Goal: Information Seeking & Learning: Learn about a topic

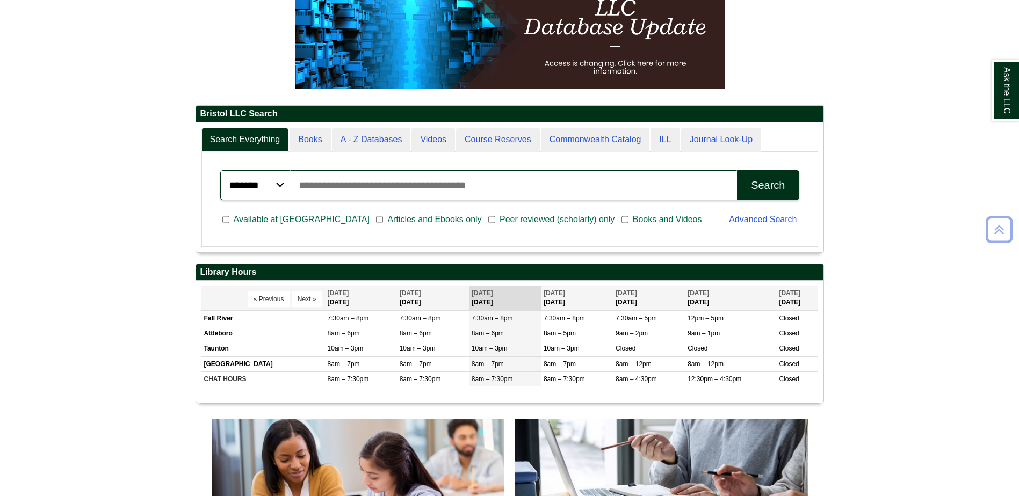
scroll to position [215, 0]
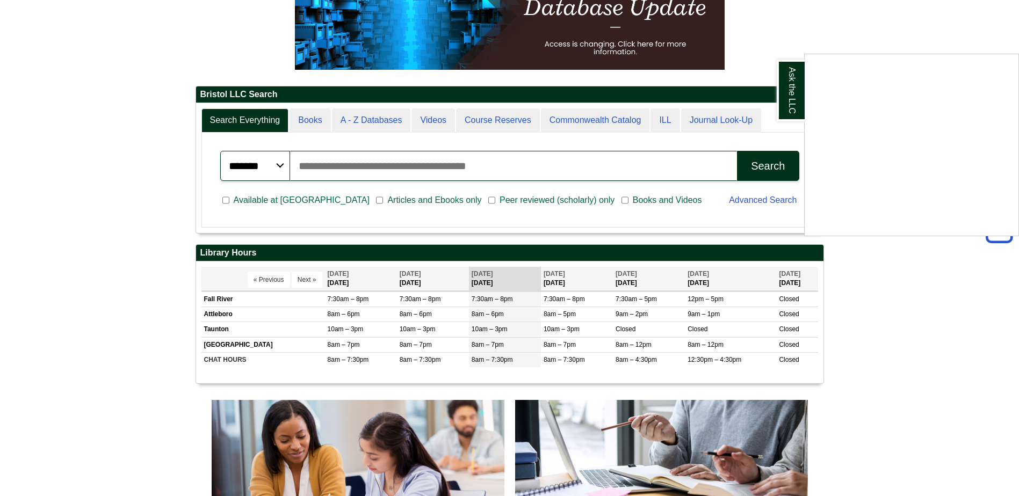
click at [425, 198] on div "Ask the LLC" at bounding box center [509, 248] width 1019 height 496
click at [436, 171] on input "Search articles, books, journals & more" at bounding box center [513, 166] width 447 height 30
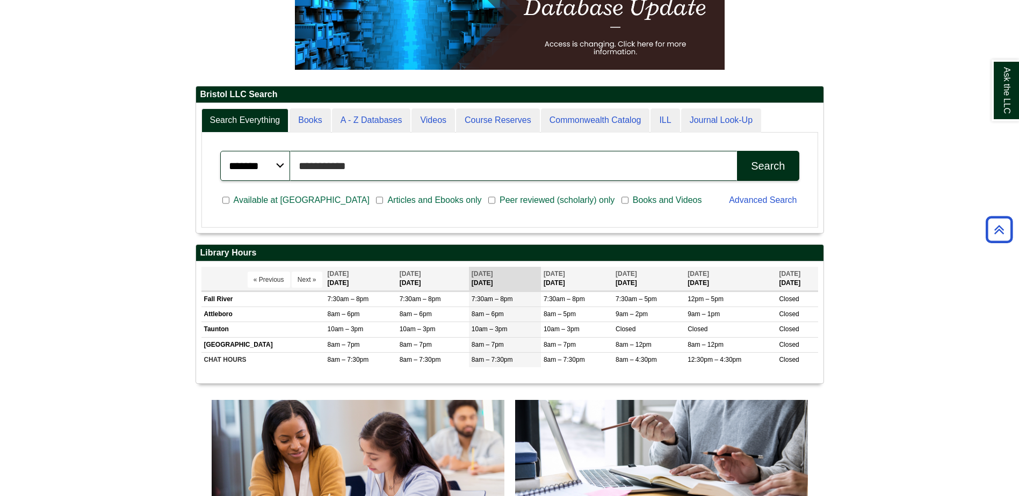
type input "**********"
click at [737, 151] on button "Search" at bounding box center [768, 166] width 62 height 30
click at [756, 168] on div "Search" at bounding box center [768, 166] width 34 height 12
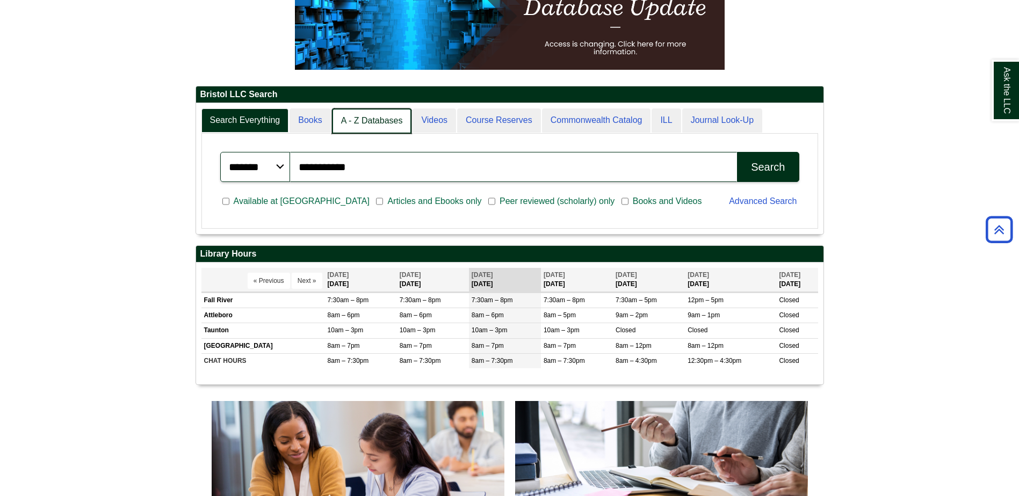
scroll to position [5, 5]
click at [356, 122] on link "A - Z Databases" at bounding box center [372, 121] width 80 height 25
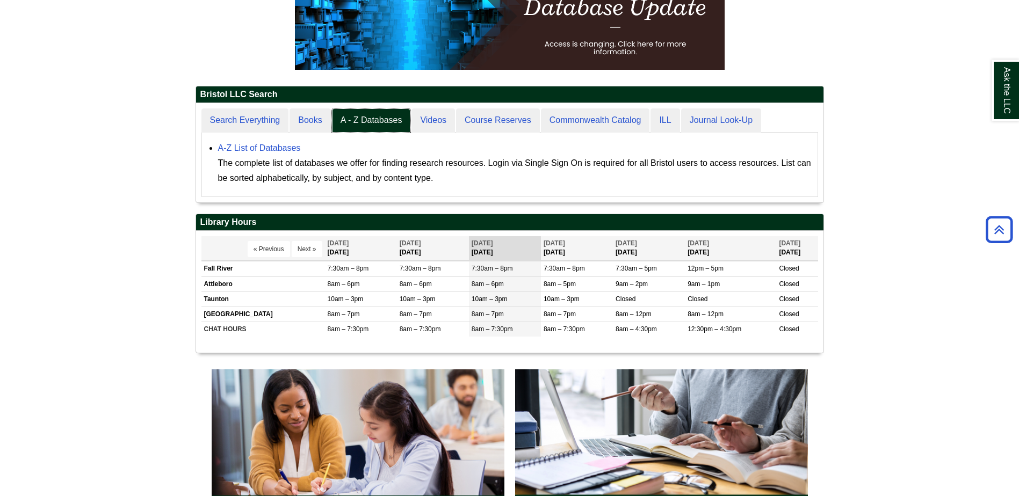
scroll to position [99, 627]
click at [276, 149] on link "A-Z List of Databases" at bounding box center [259, 147] width 83 height 9
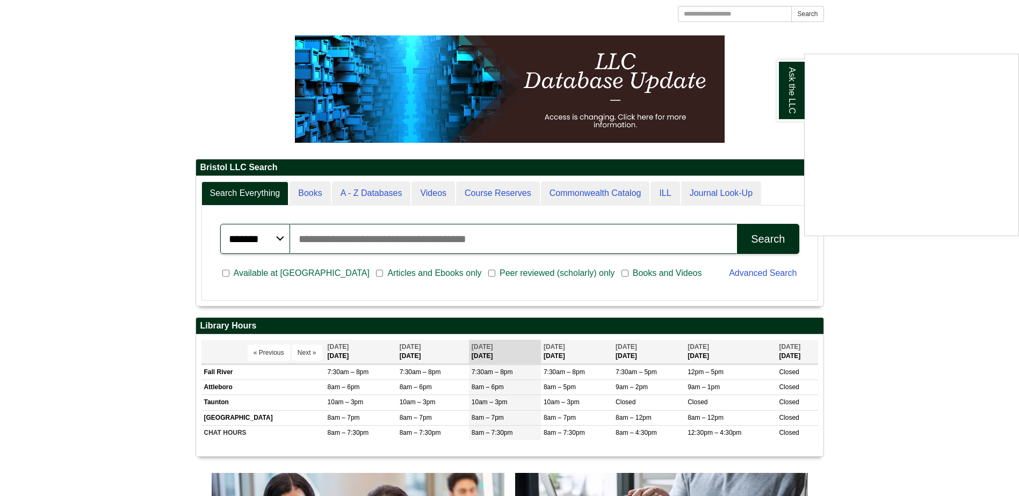
scroll to position [161, 0]
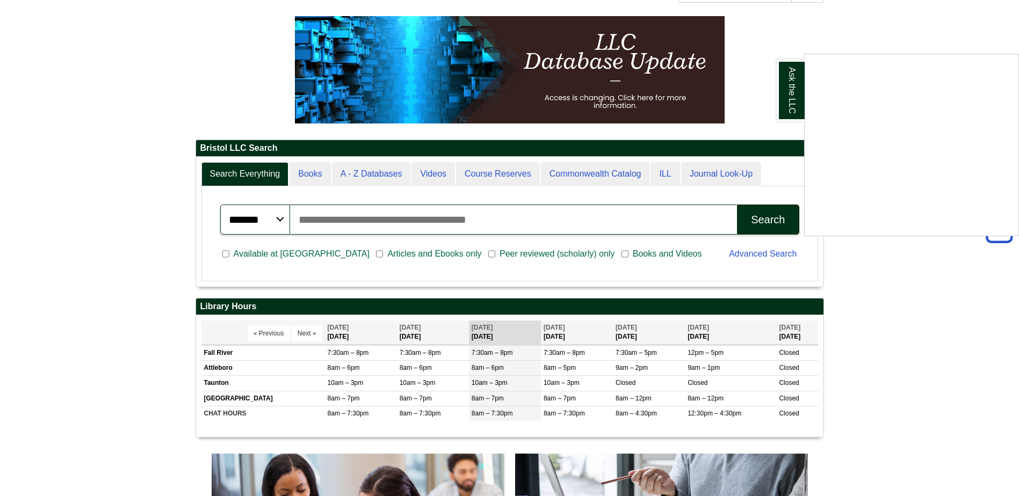
click at [339, 227] on div "Ask the LLC" at bounding box center [509, 248] width 1019 height 496
click at [345, 220] on input "Search articles, books, journals & more" at bounding box center [513, 220] width 447 height 30
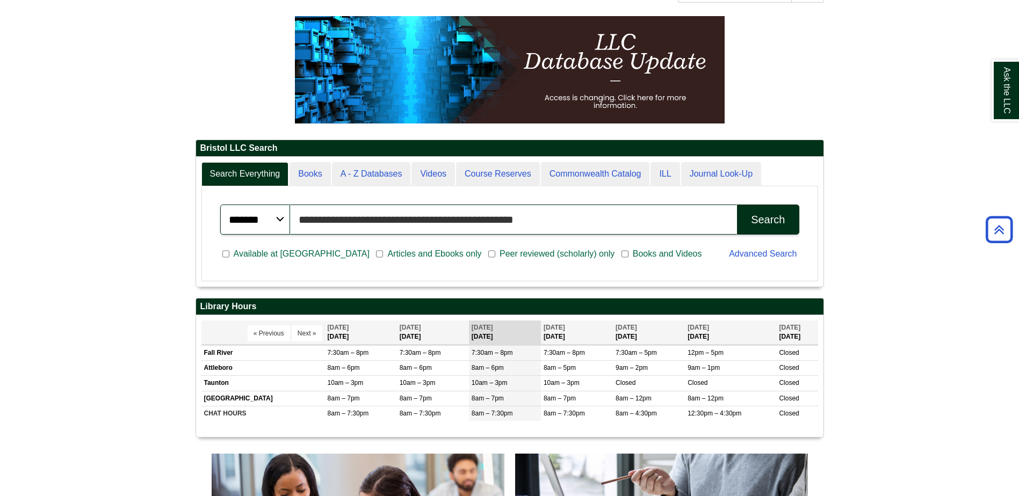
scroll to position [129, 627]
type input "**********"
click at [495, 253] on span "Peer reviewed (scholarly) only" at bounding box center [557, 254] width 124 height 13
click at [751, 227] on button "Search" at bounding box center [768, 220] width 62 height 30
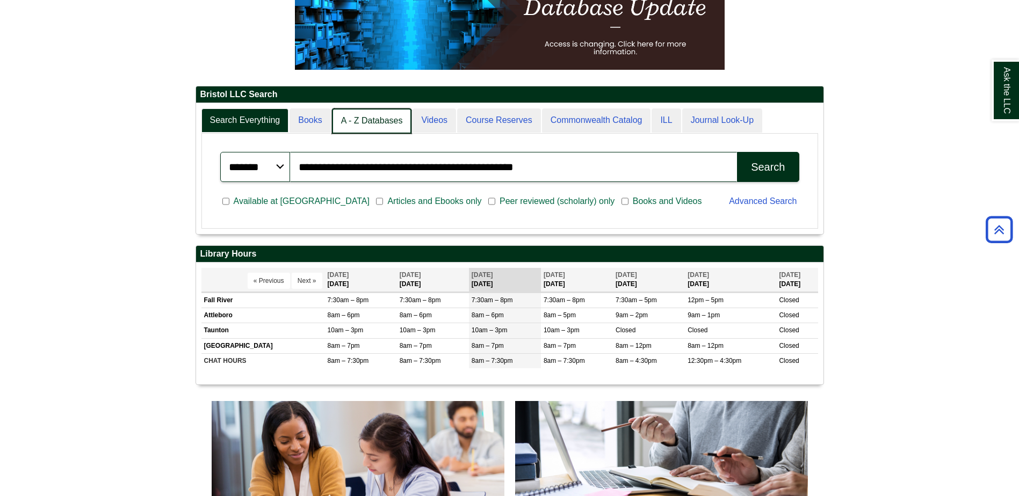
scroll to position [5, 5]
click at [365, 118] on link "A - Z Databases" at bounding box center [372, 121] width 80 height 25
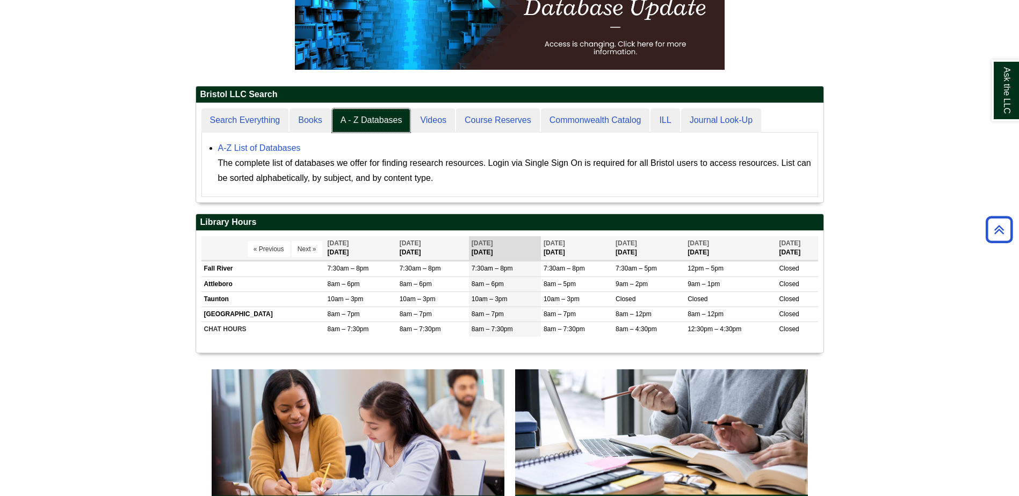
scroll to position [99, 627]
click at [285, 147] on link "A-Z List of Databases" at bounding box center [259, 147] width 83 height 9
